Goal: Navigation & Orientation: Find specific page/section

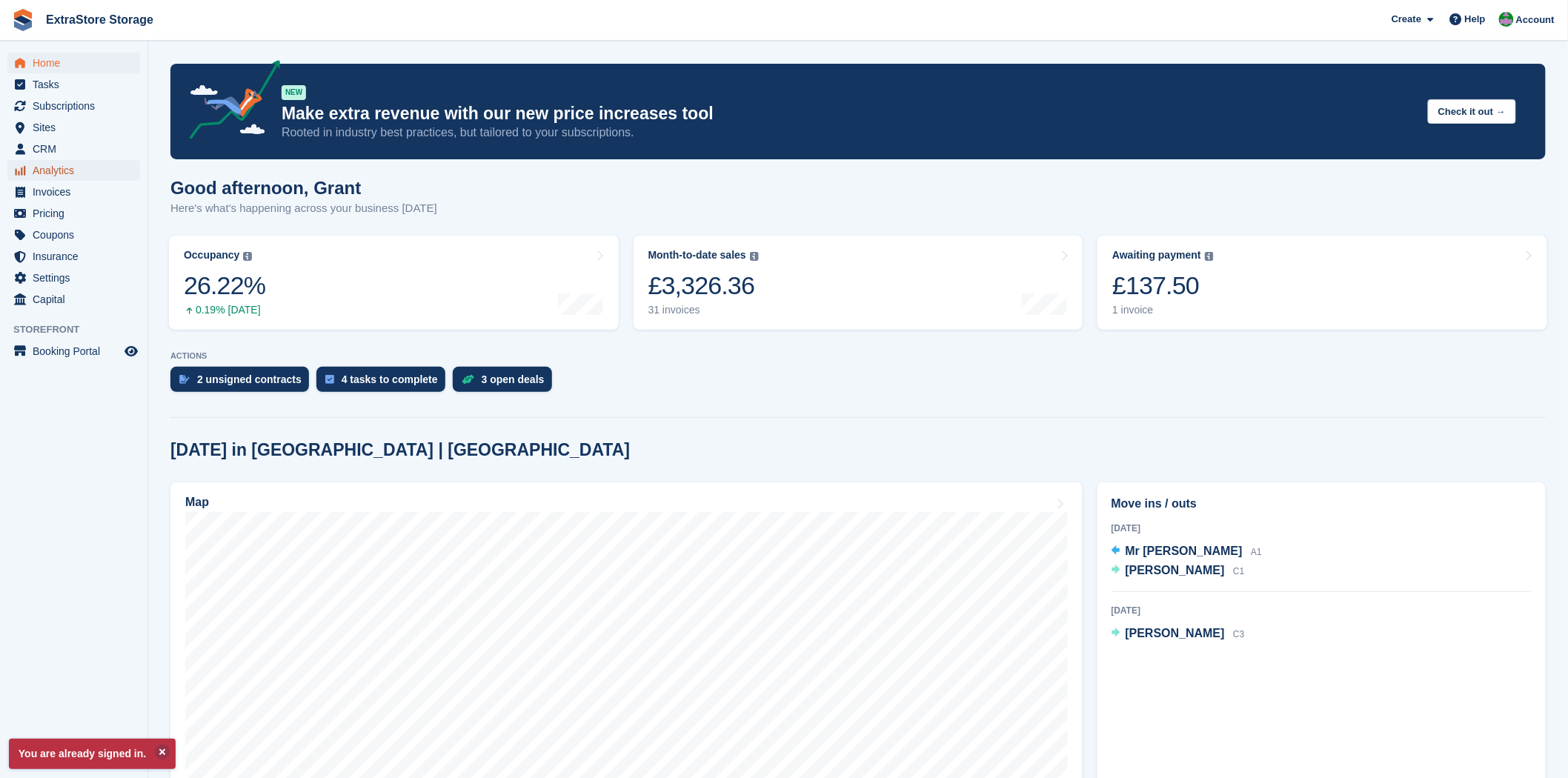
click at [65, 170] on span "Analytics" at bounding box center [77, 170] width 89 height 21
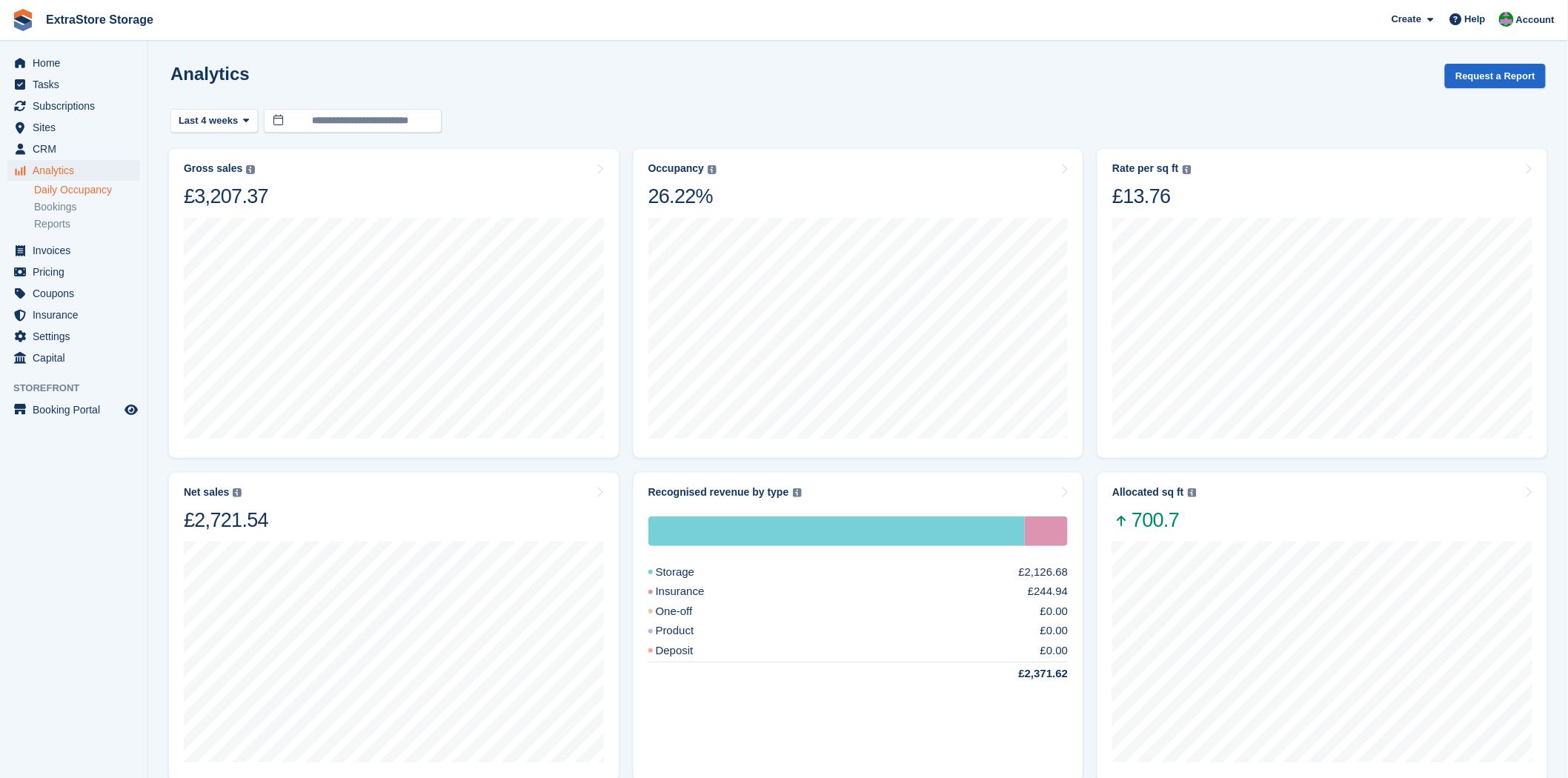
click at [75, 189] on link "Daily Occupancy" at bounding box center [87, 190] width 106 height 14
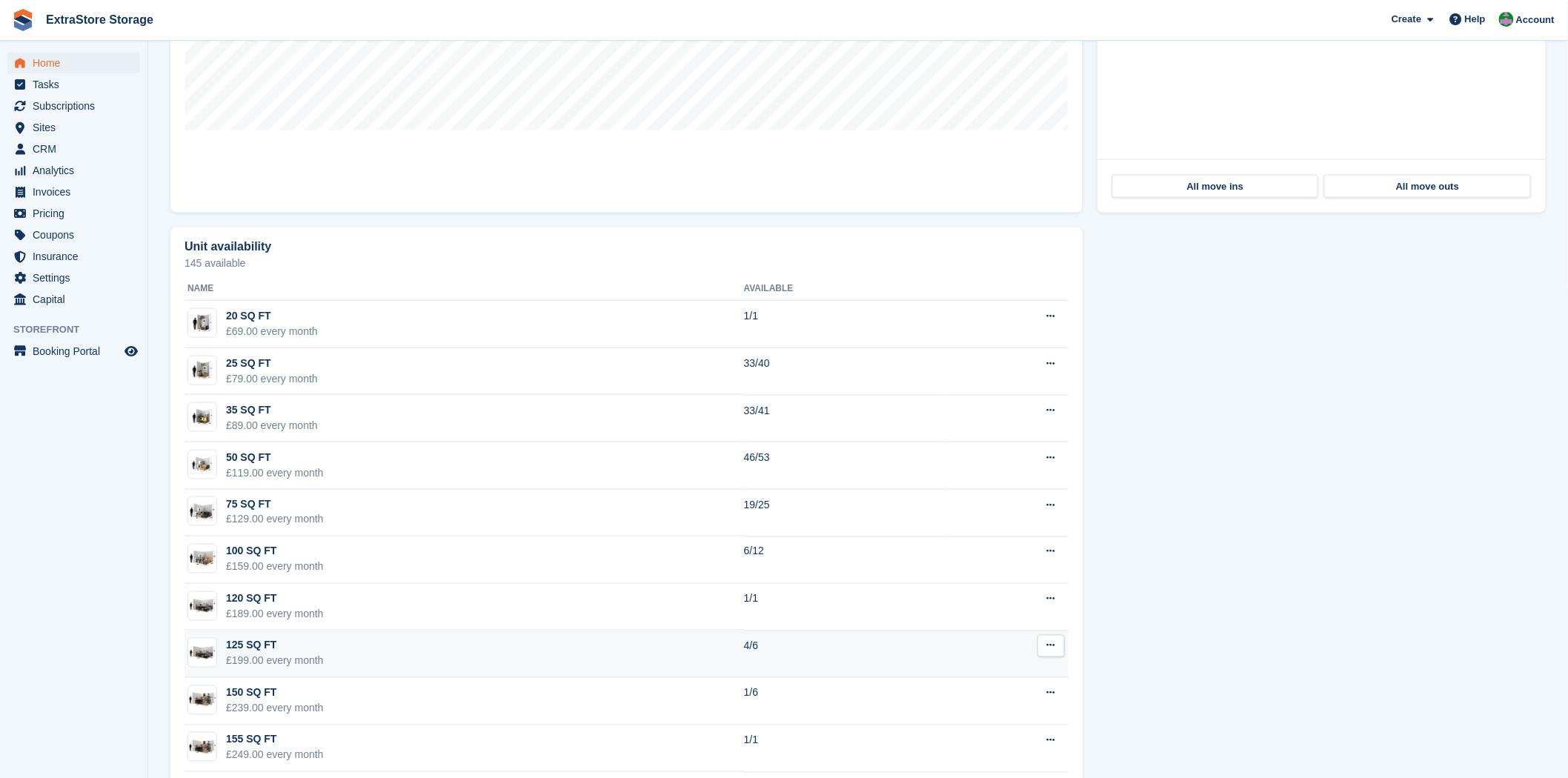
scroll to position [730, 0]
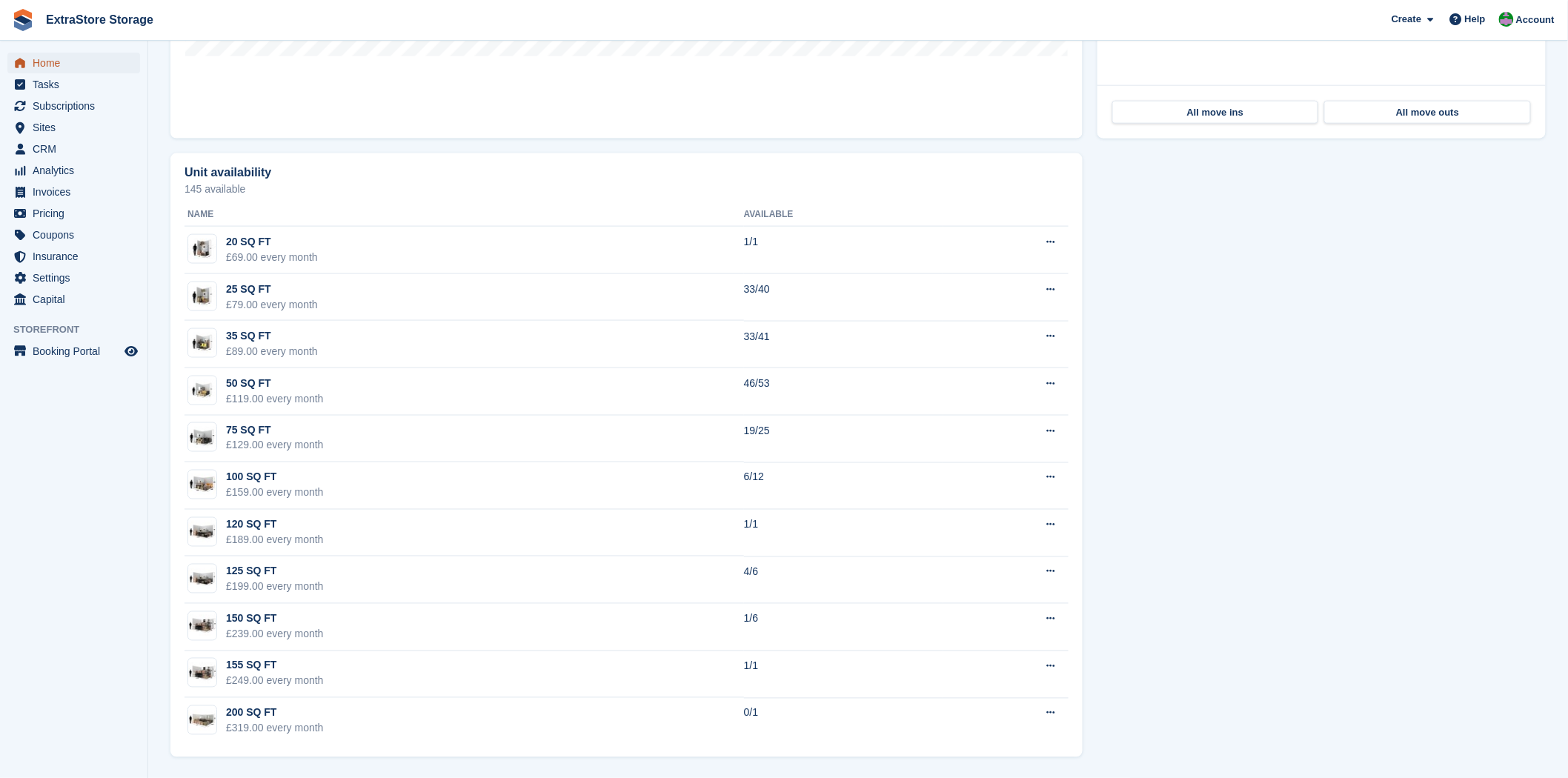
click at [39, 70] on span "Home" at bounding box center [77, 63] width 89 height 21
